Goal: Task Accomplishment & Management: Manage account settings

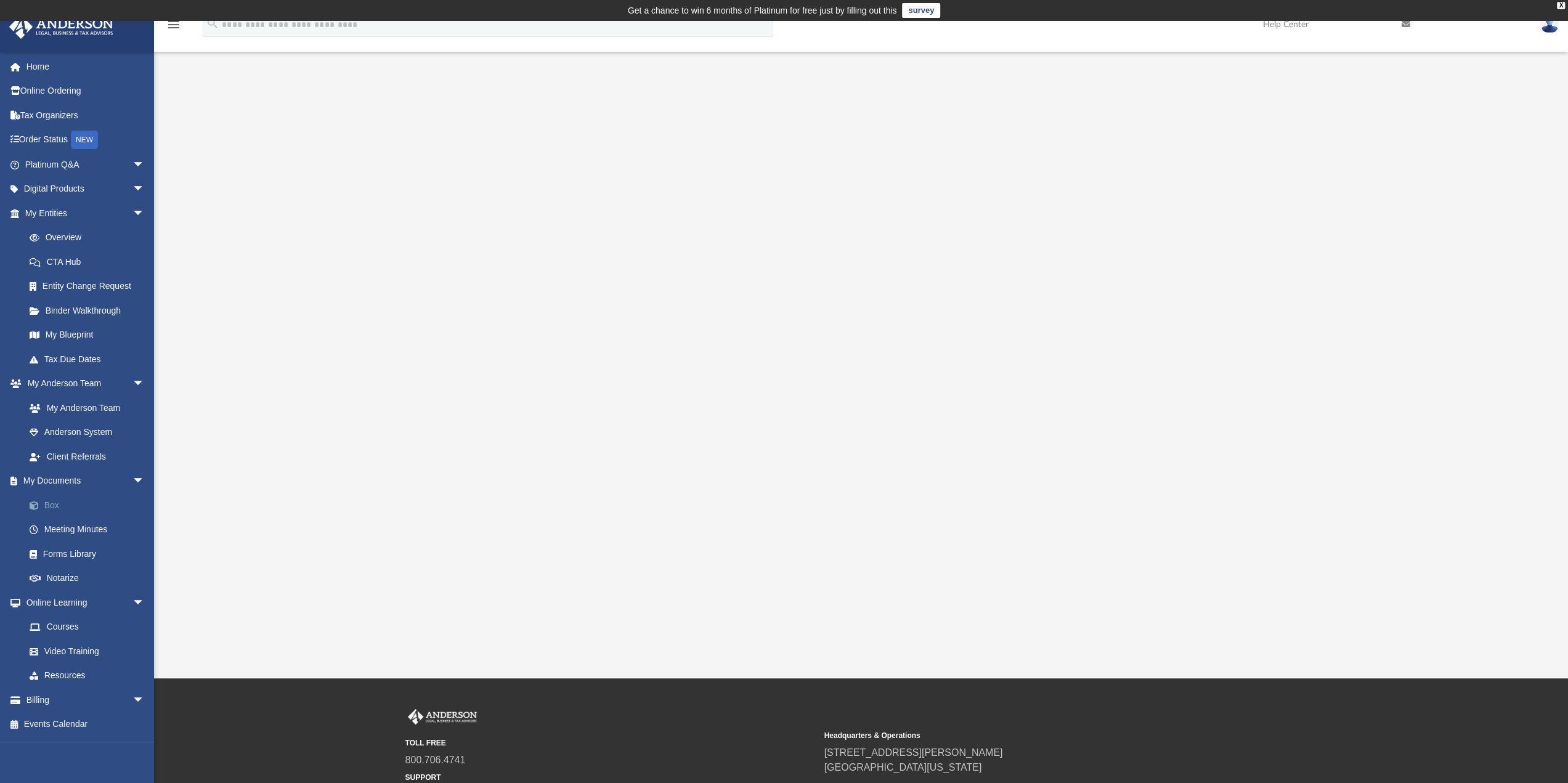
click at [54, 506] on link "Box" at bounding box center [90, 505] width 146 height 25
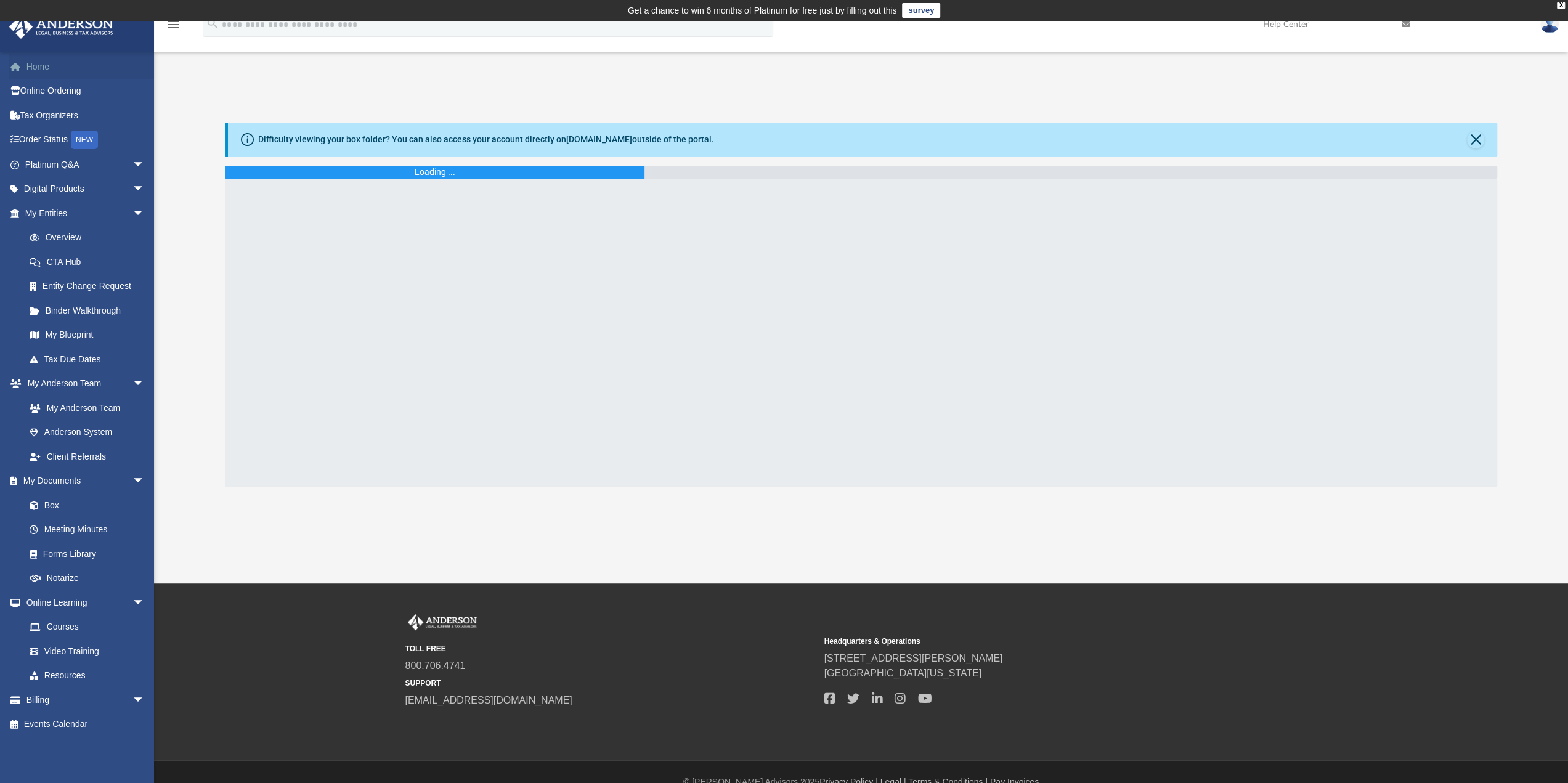
click at [48, 70] on link "Home" at bounding box center [86, 67] width 155 height 25
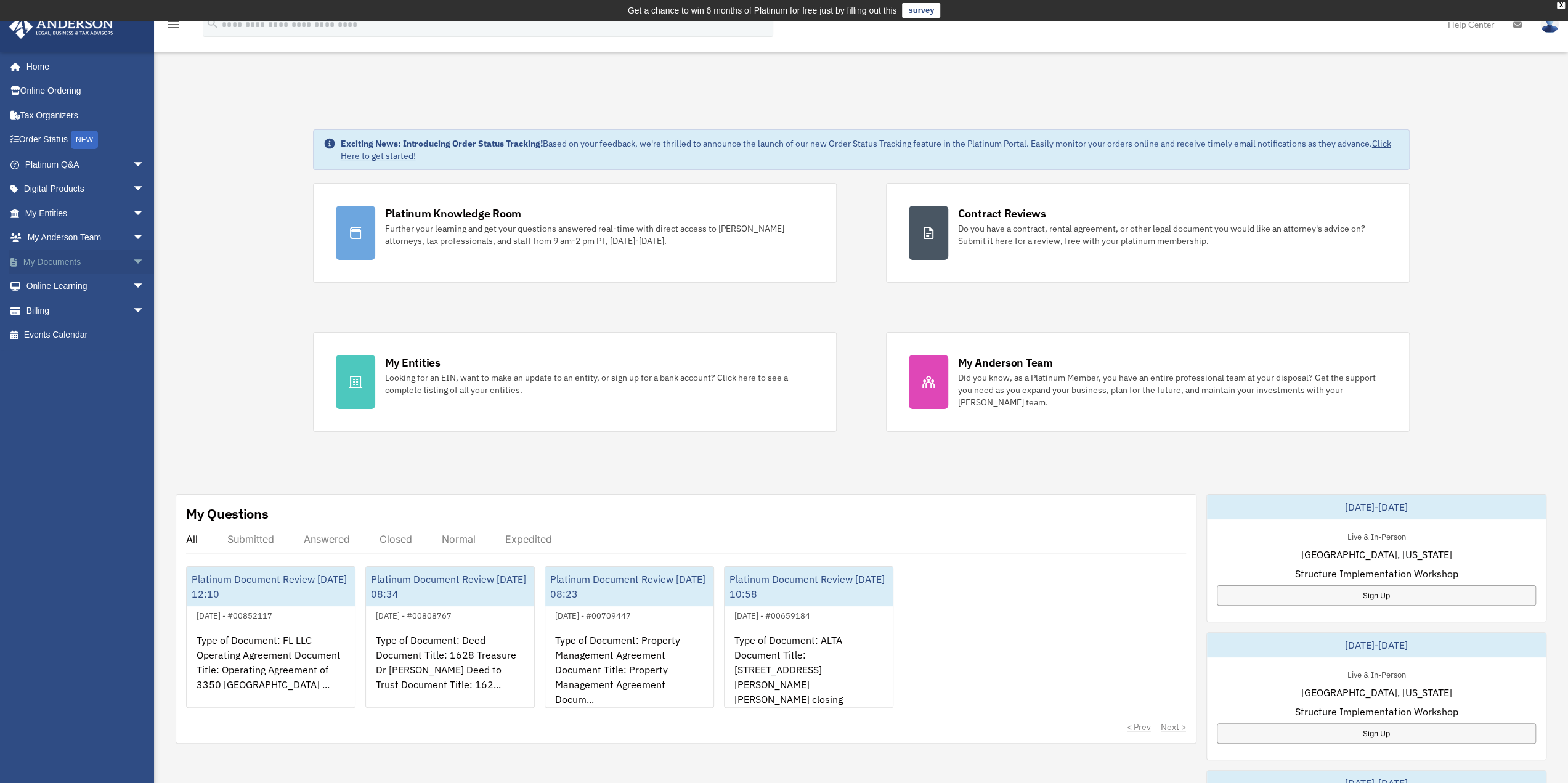
click at [132, 263] on span "arrow_drop_down" at bounding box center [145, 262] width 25 height 26
click at [49, 286] on link "Box" at bounding box center [90, 286] width 146 height 25
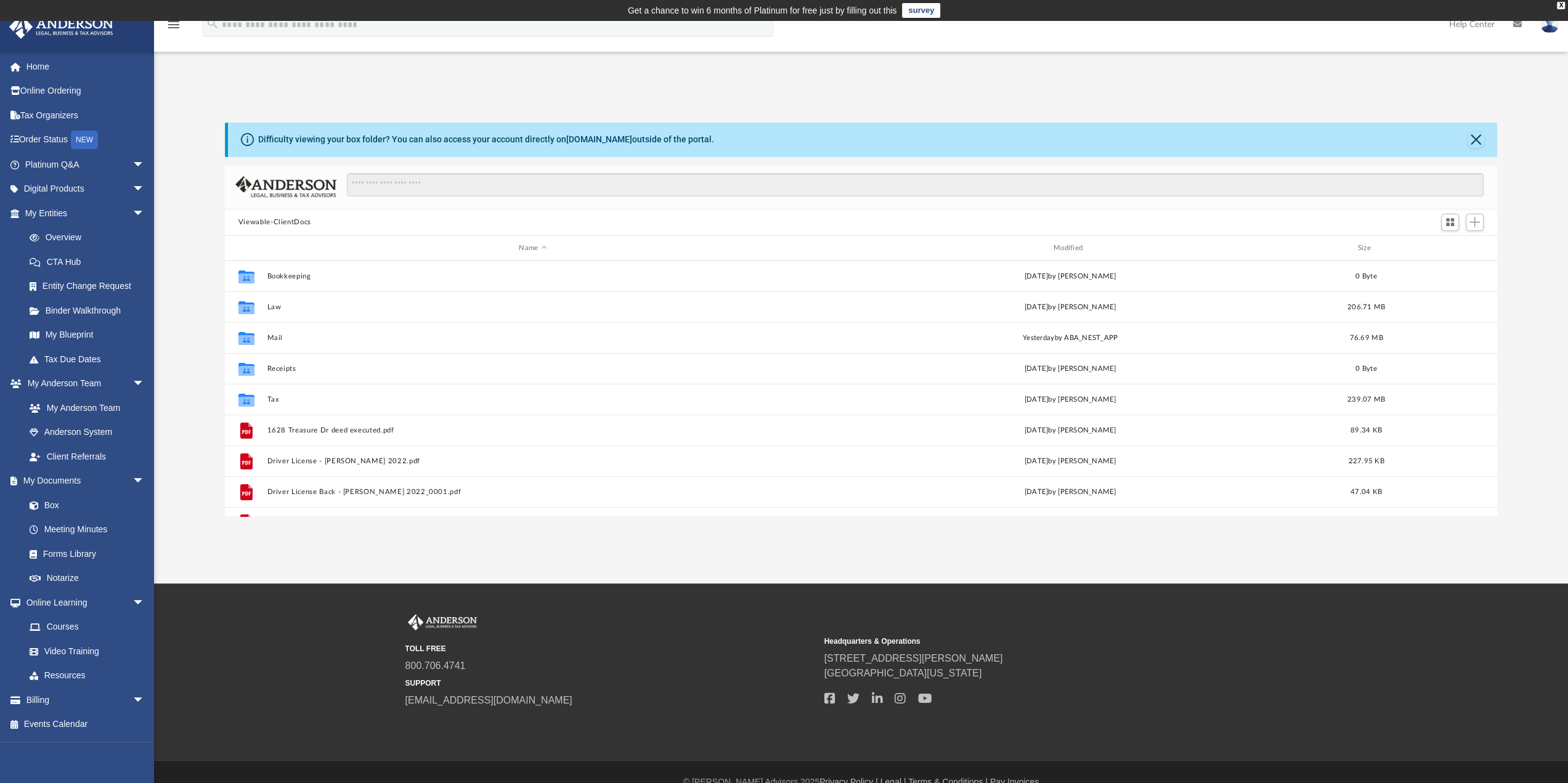
scroll to position [270, 1263]
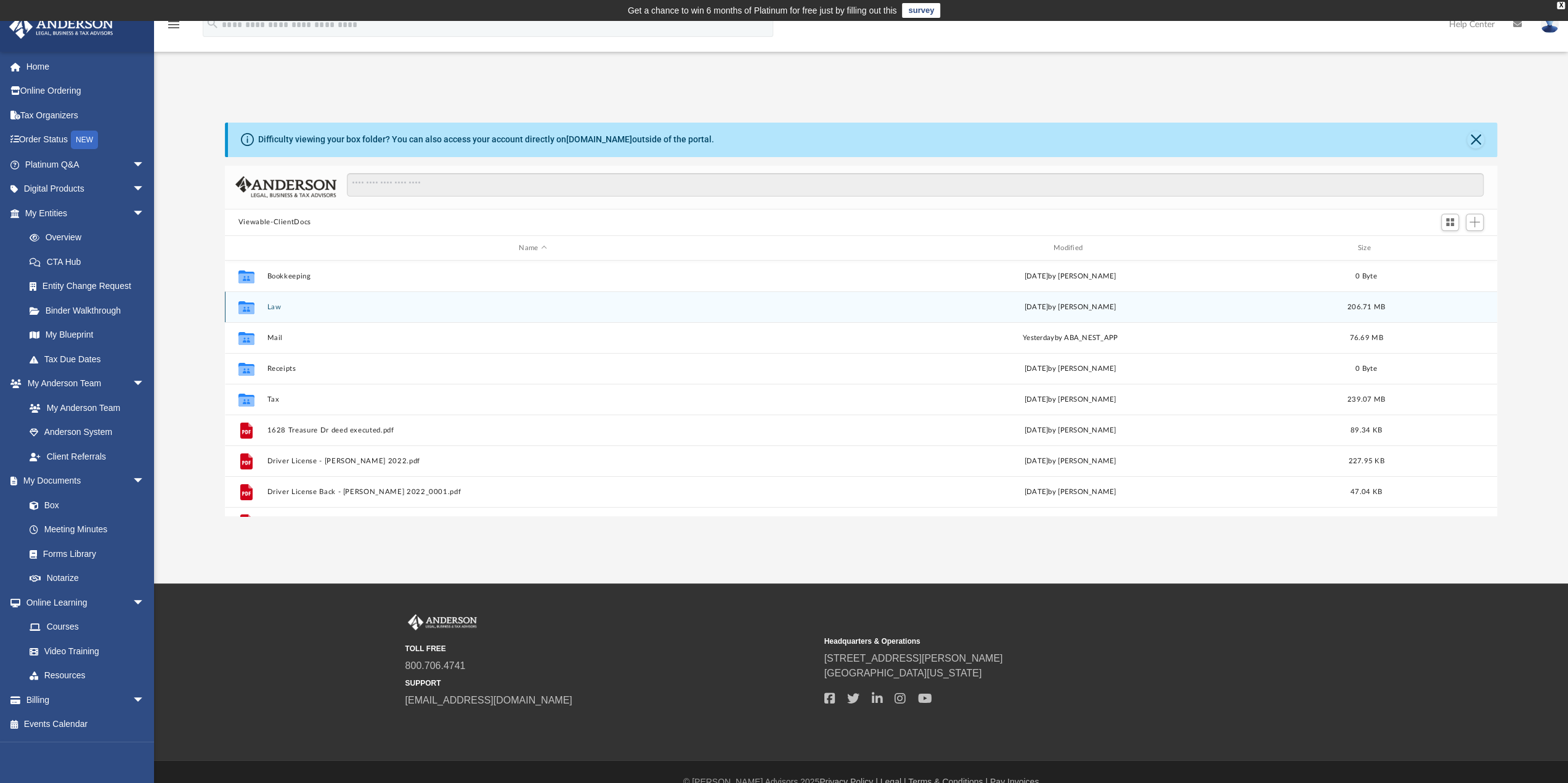
click at [268, 302] on div "Collaborated Folder Law today by Holly Welch 206.71 MB" at bounding box center [861, 306] width 1272 height 31
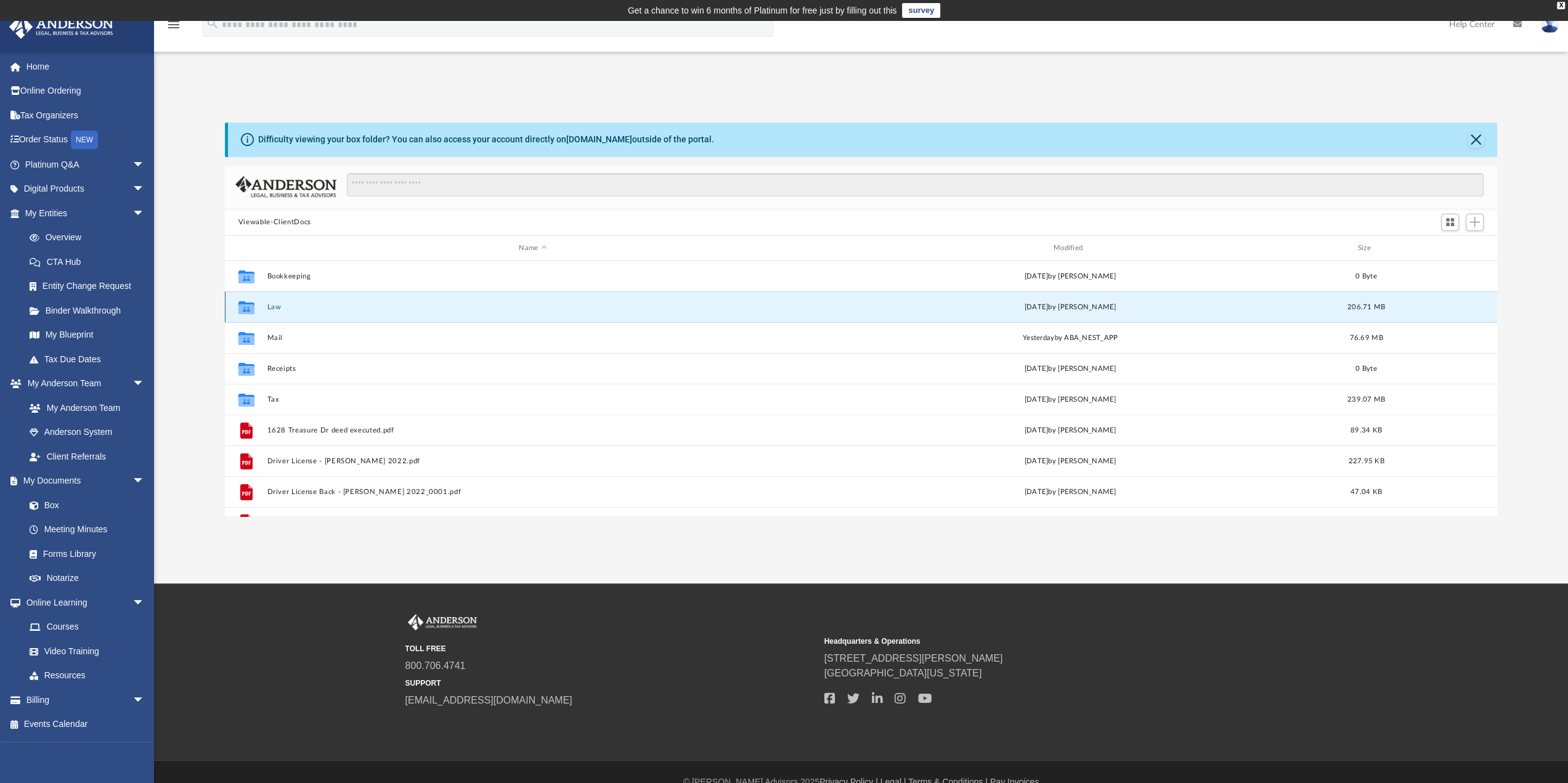
click at [274, 305] on button "Law" at bounding box center [533, 307] width 532 height 8
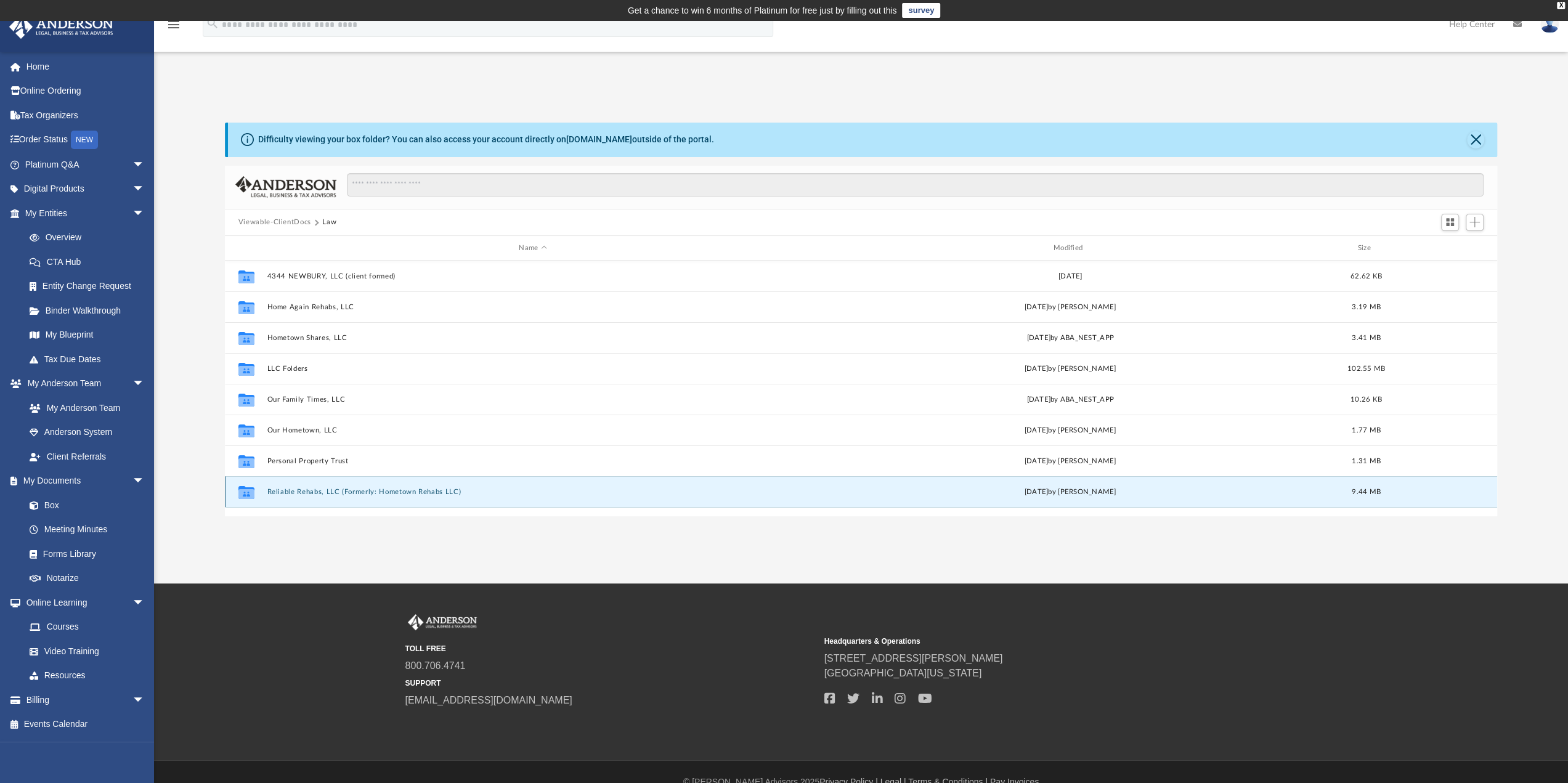
click at [290, 489] on button "Reliable Rehabs, LLC (Formerly: Hometown Rehabs LLC)" at bounding box center [533, 492] width 532 height 8
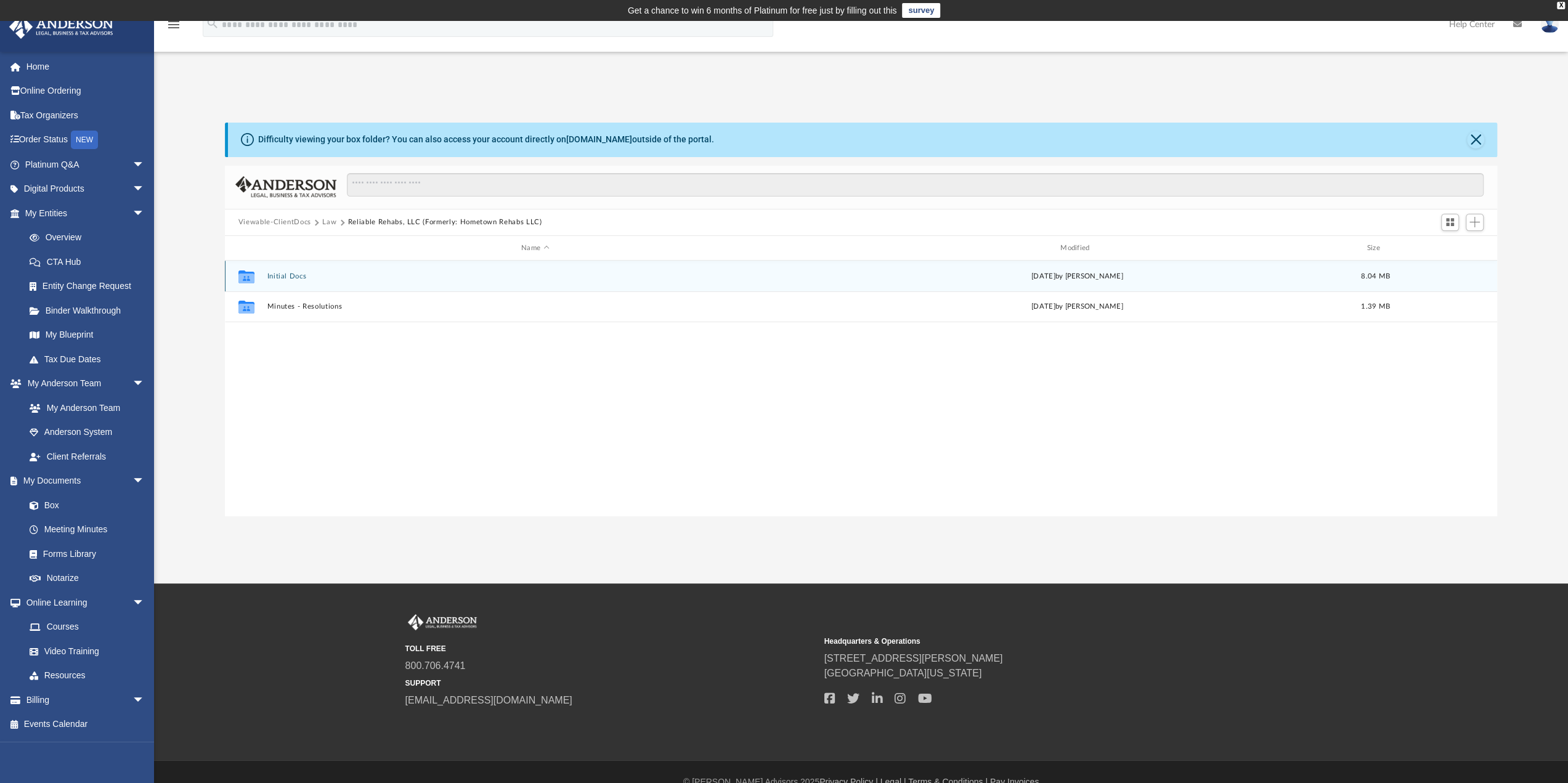
click at [284, 275] on button "Initial Docs" at bounding box center [535, 277] width 537 height 8
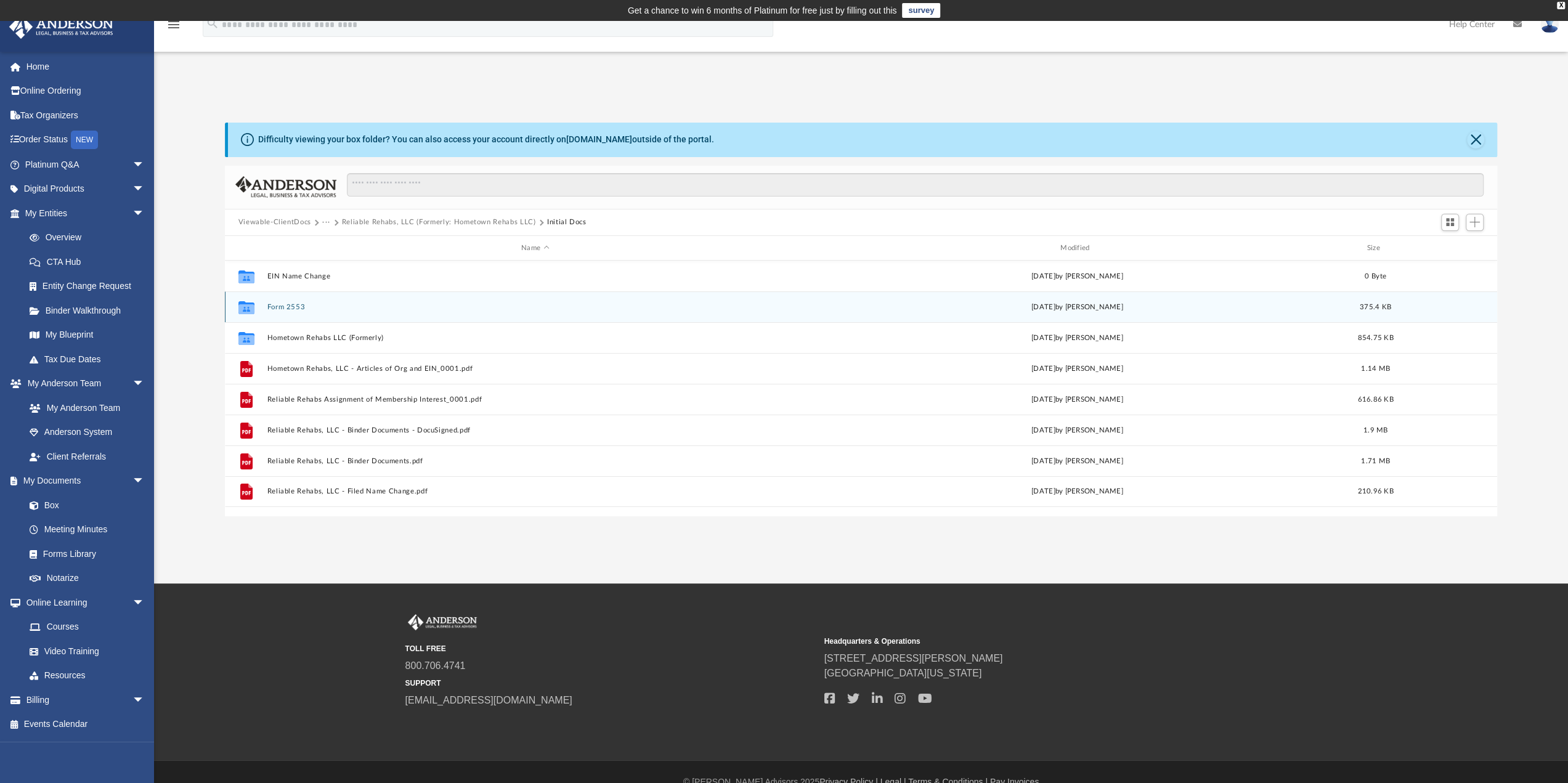
click at [284, 306] on button "Form 2553" at bounding box center [535, 307] width 537 height 8
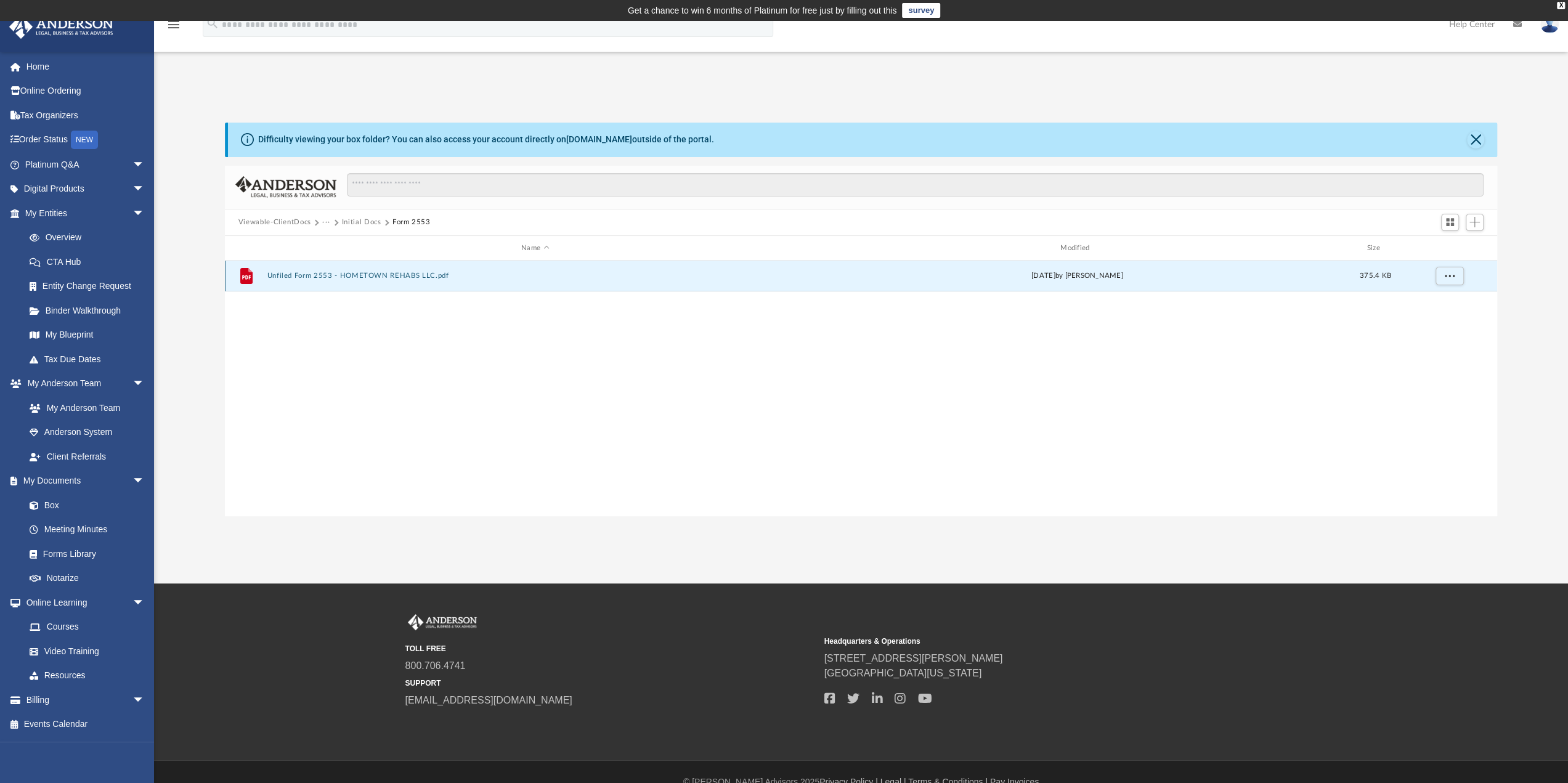
click at [301, 275] on button "Unfiled Form 2553 - HOMETOWN REHABS LLC.pdf" at bounding box center [535, 277] width 537 height 8
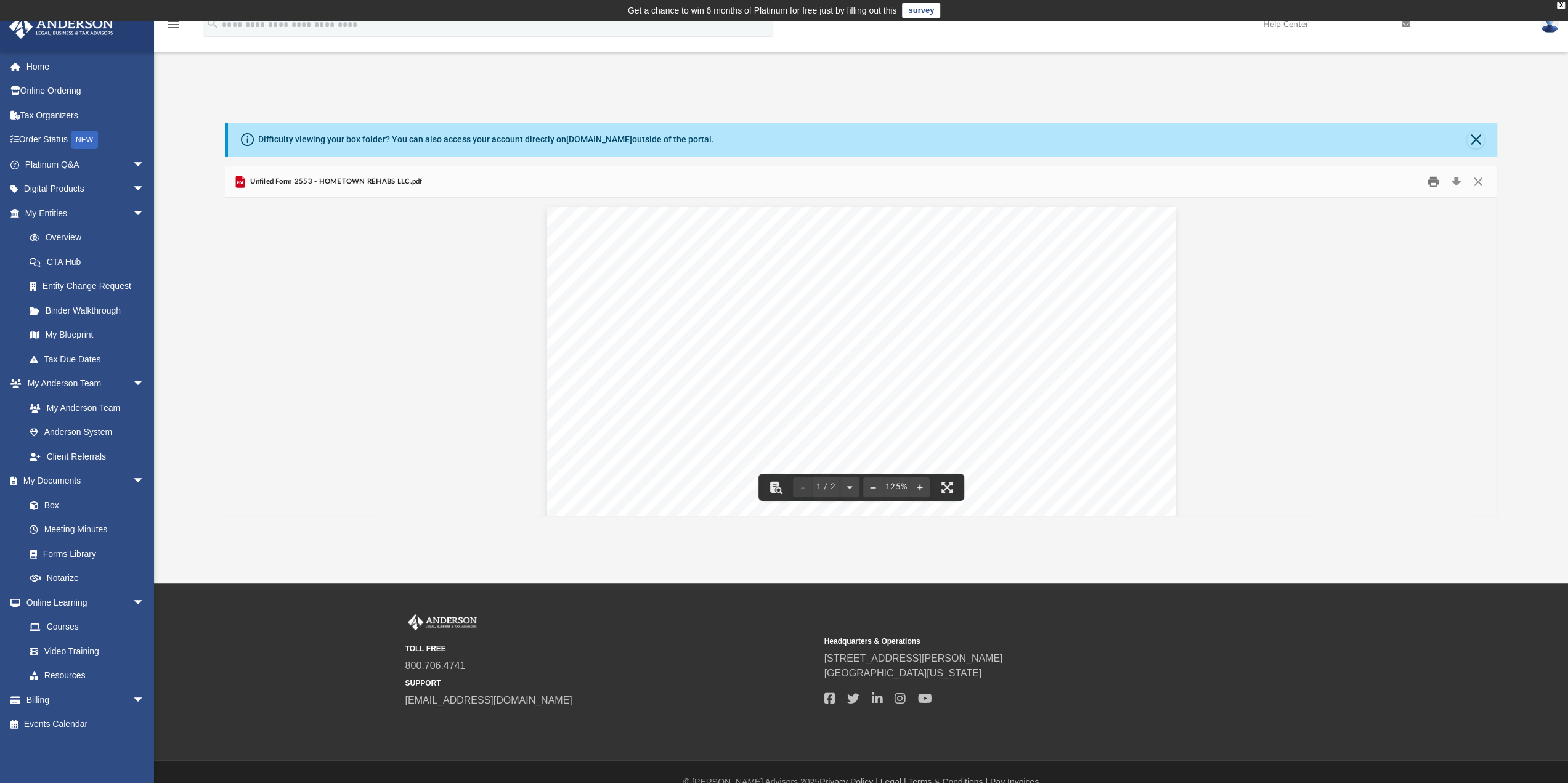
click at [1431, 178] on button "Print" at bounding box center [1433, 181] width 25 height 19
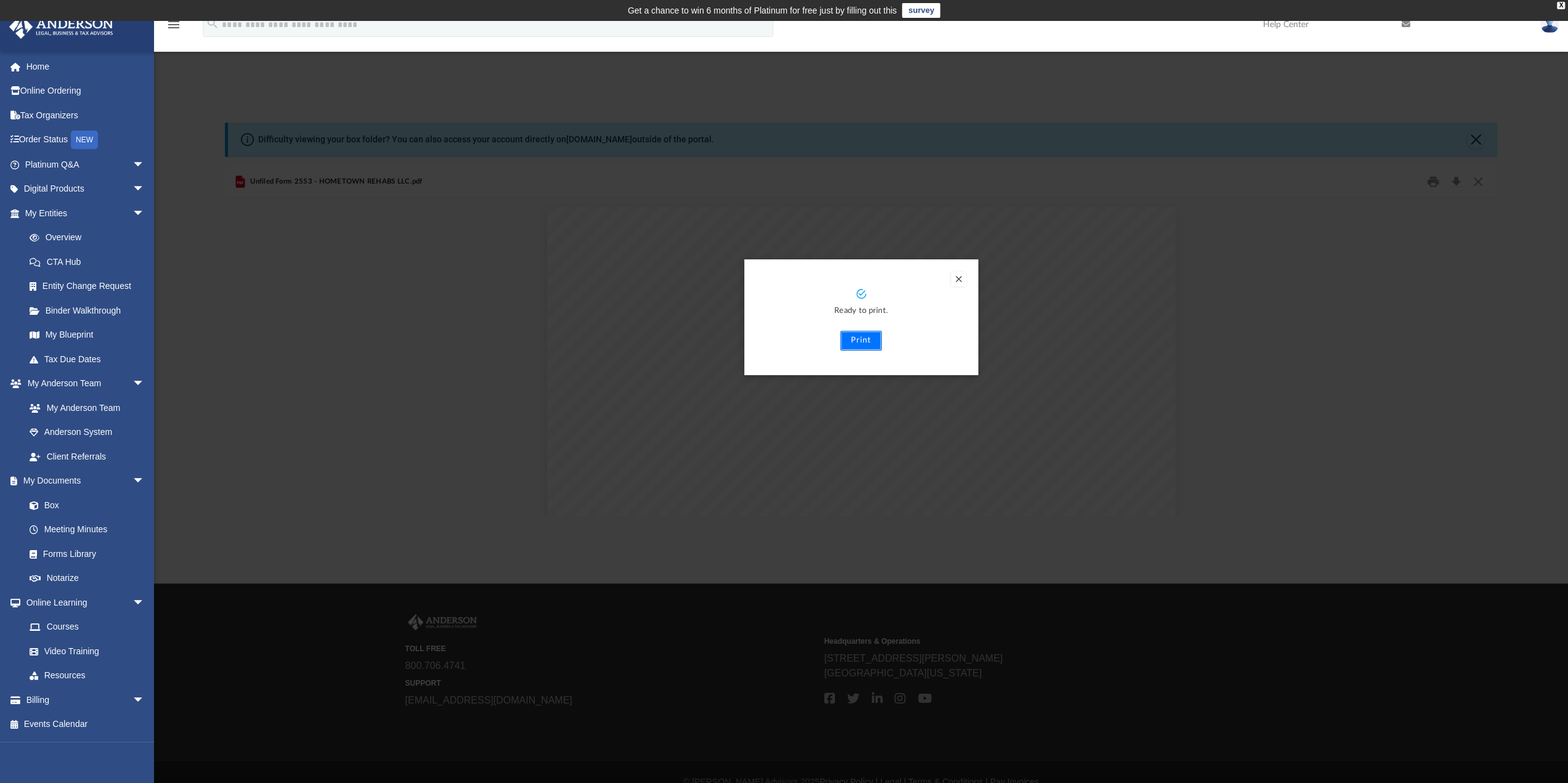
click at [863, 338] on button "Print" at bounding box center [861, 341] width 41 height 20
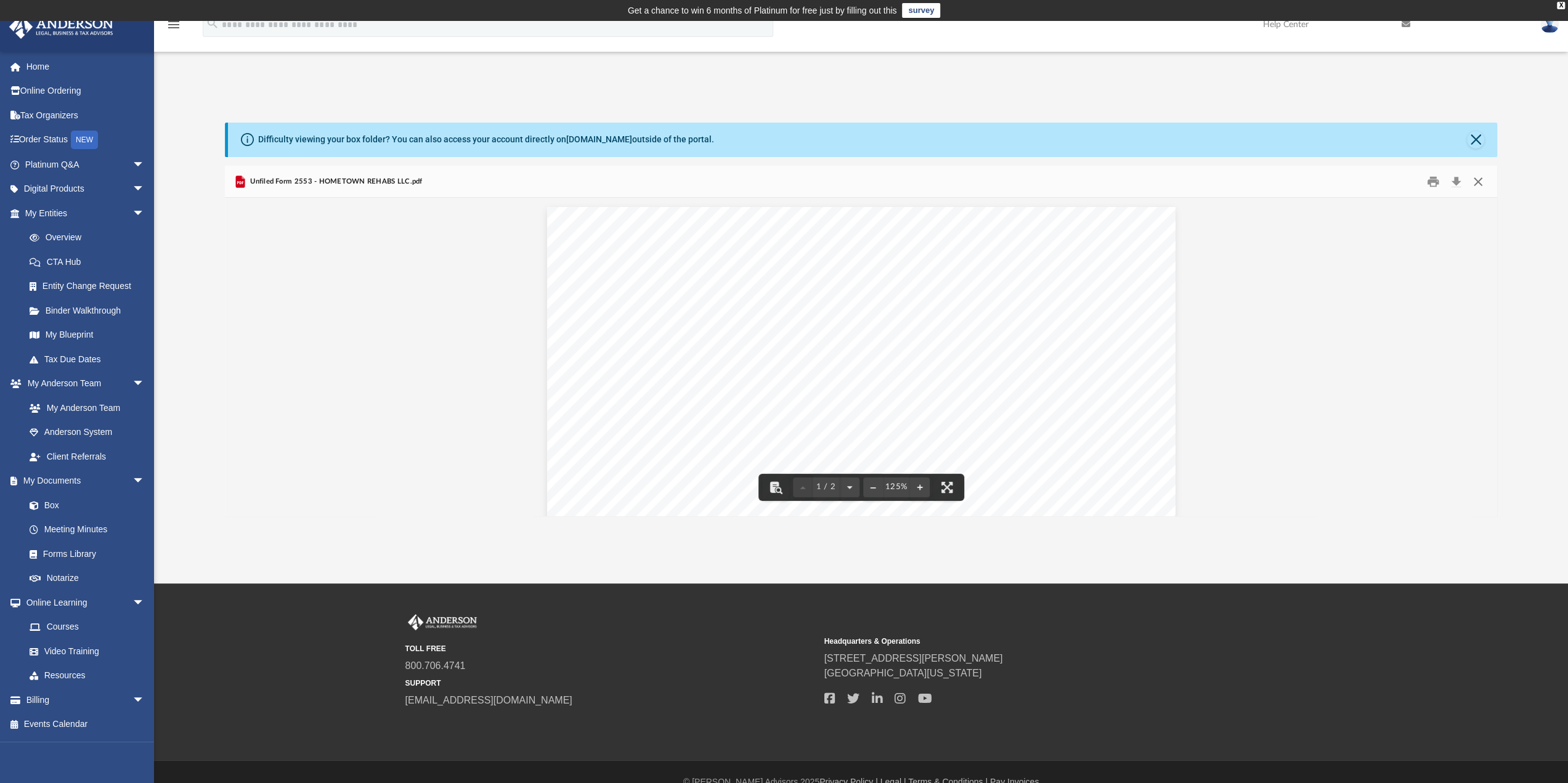
click at [1476, 177] on button "Close" at bounding box center [1478, 181] width 22 height 19
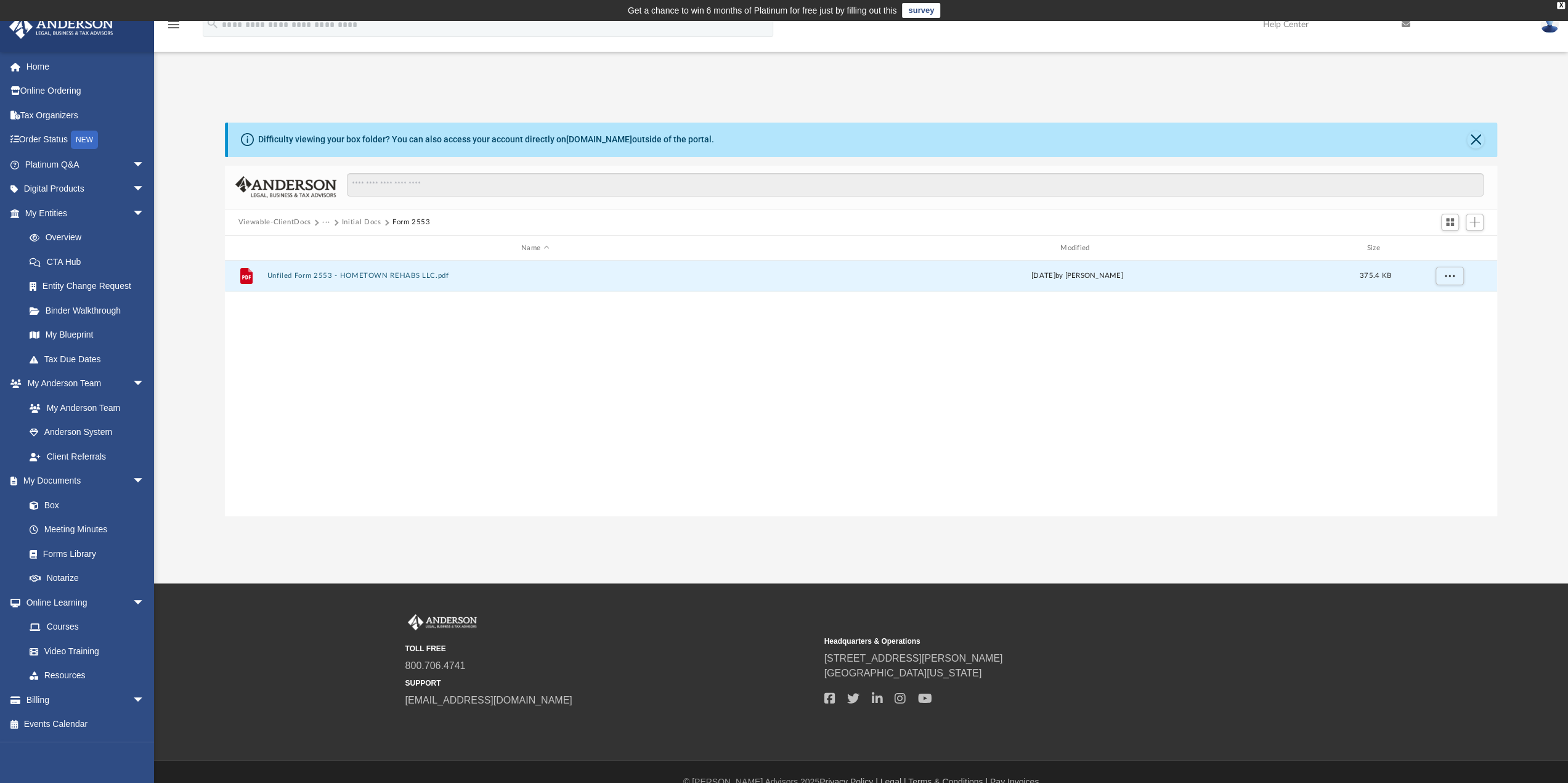
click at [364, 224] on button "Initial Docs" at bounding box center [361, 222] width 39 height 11
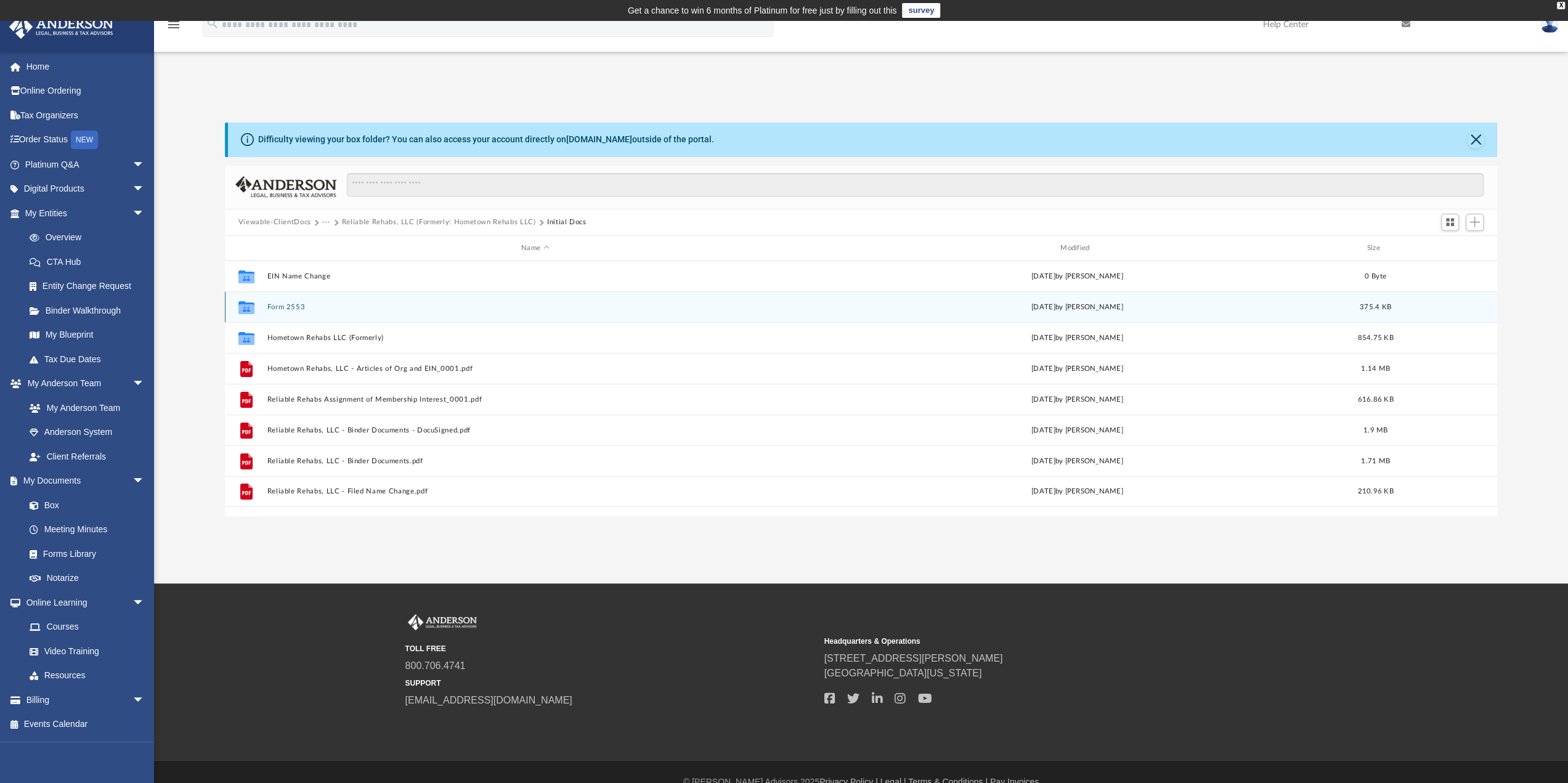
click at [290, 308] on button "Form 2553" at bounding box center [535, 307] width 537 height 8
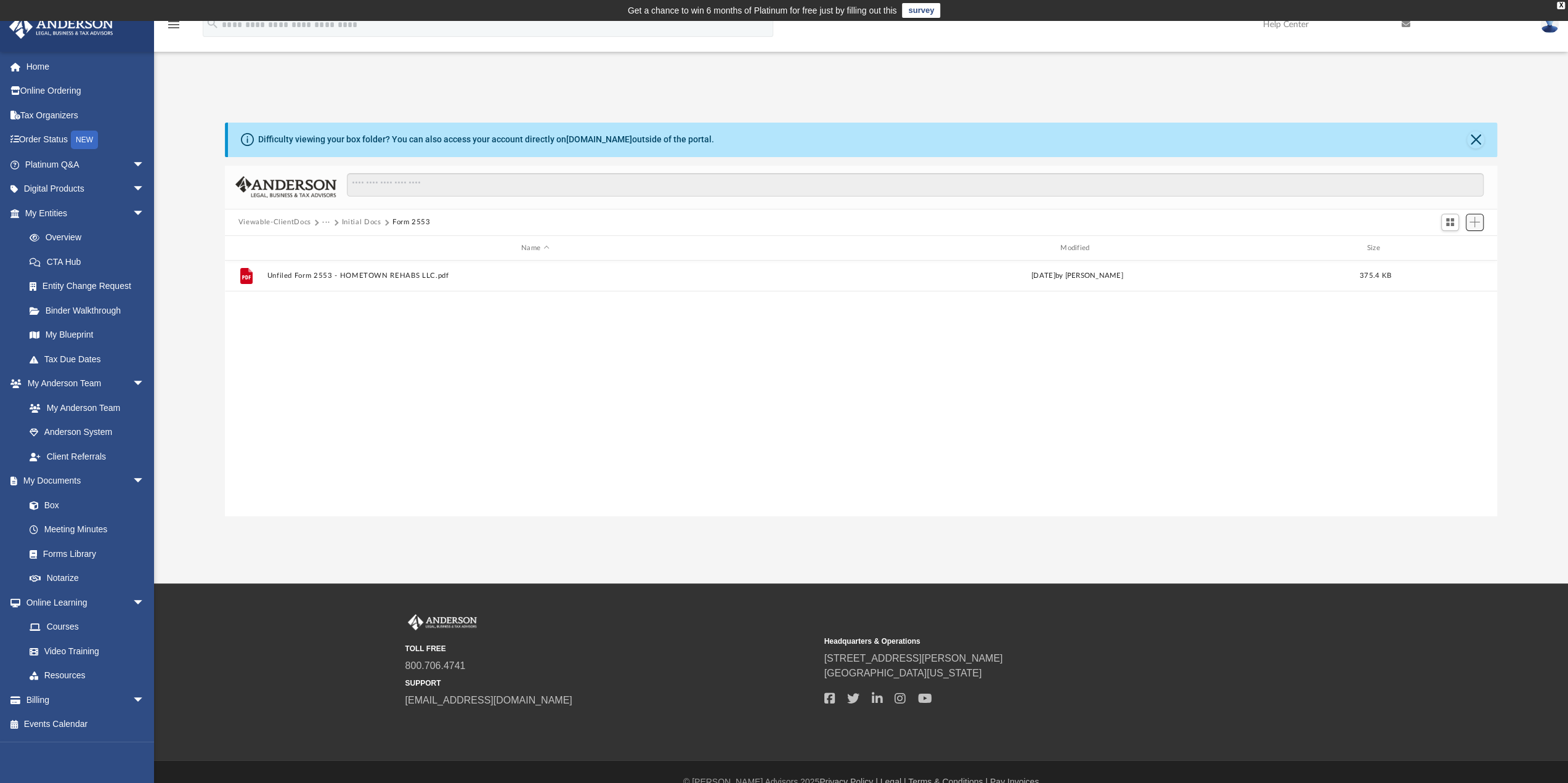
click at [1470, 224] on span "Add" at bounding box center [1474, 221] width 10 height 10
click at [1471, 221] on span "Add" at bounding box center [1474, 221] width 10 height 10
click at [1472, 221] on span "Add" at bounding box center [1474, 221] width 10 height 10
click at [1453, 245] on li "Upload" at bounding box center [1456, 246] width 39 height 13
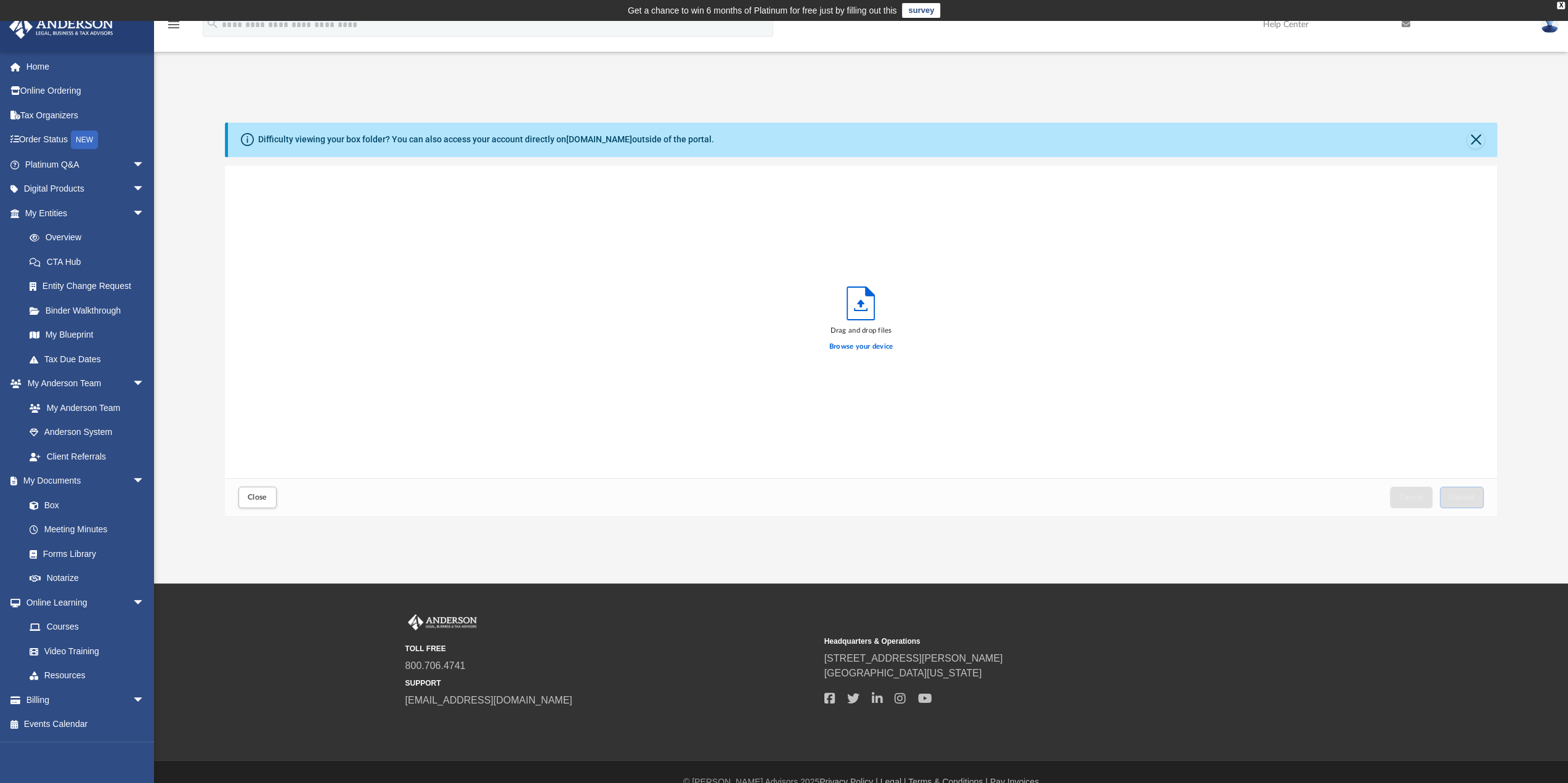
scroll to position [303, 1263]
click at [1448, 498] on button "Upload" at bounding box center [1462, 497] width 44 height 21
click at [265, 490] on button "Close" at bounding box center [257, 497] width 38 height 21
